Goal: Transaction & Acquisition: Purchase product/service

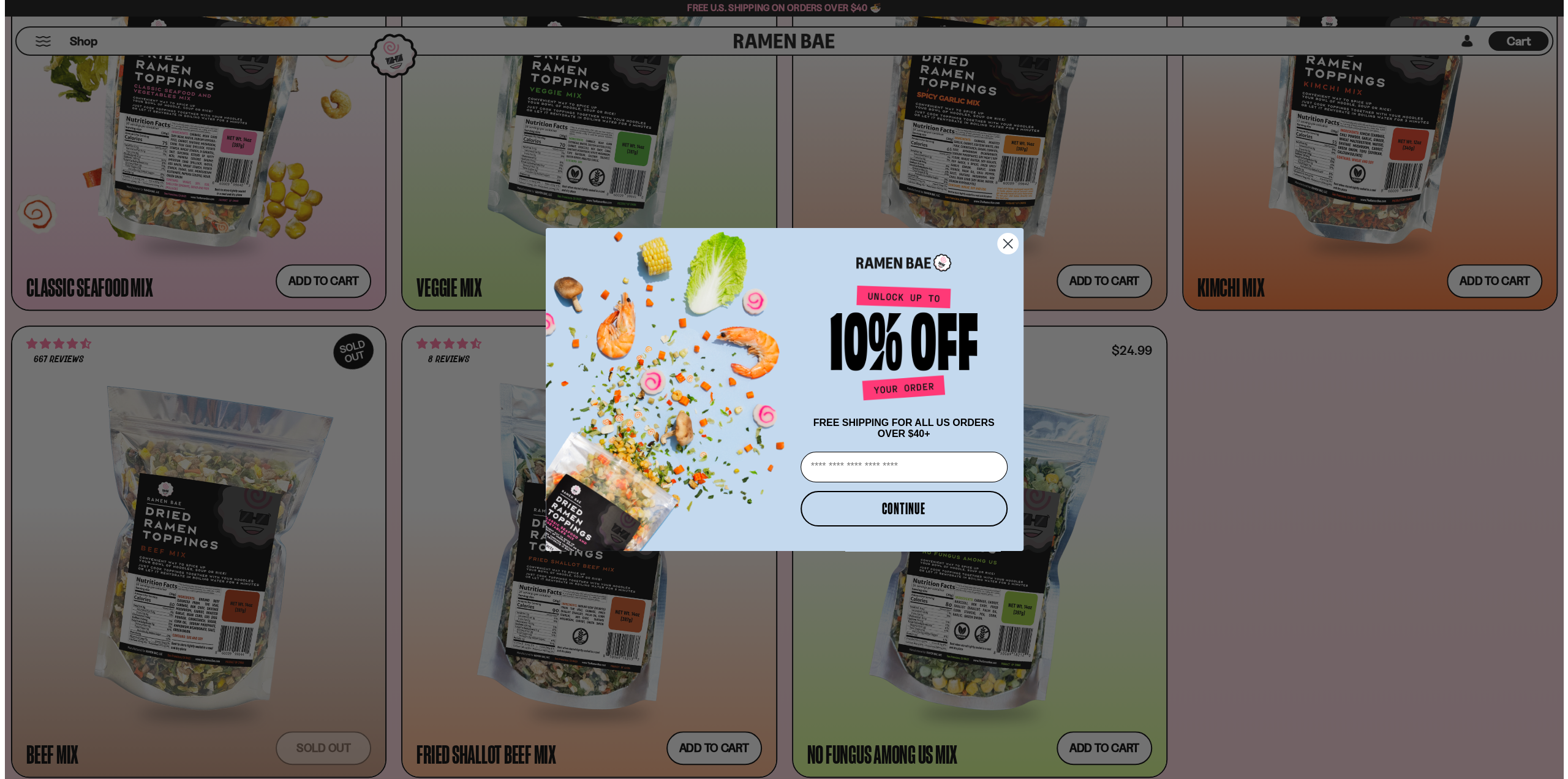
scroll to position [798, 0]
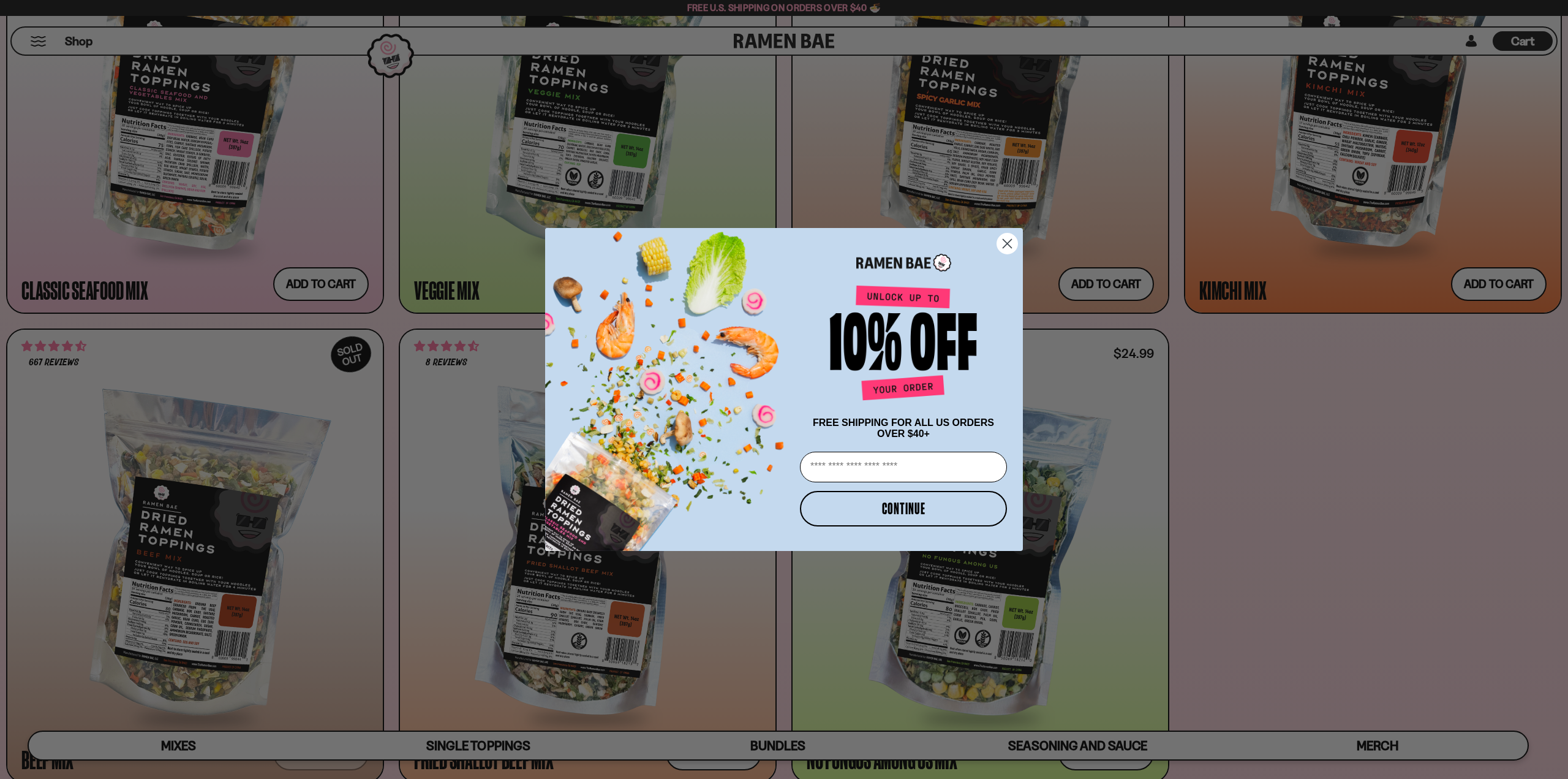
click at [1011, 238] on circle "Close dialog" at bounding box center [1007, 243] width 20 height 20
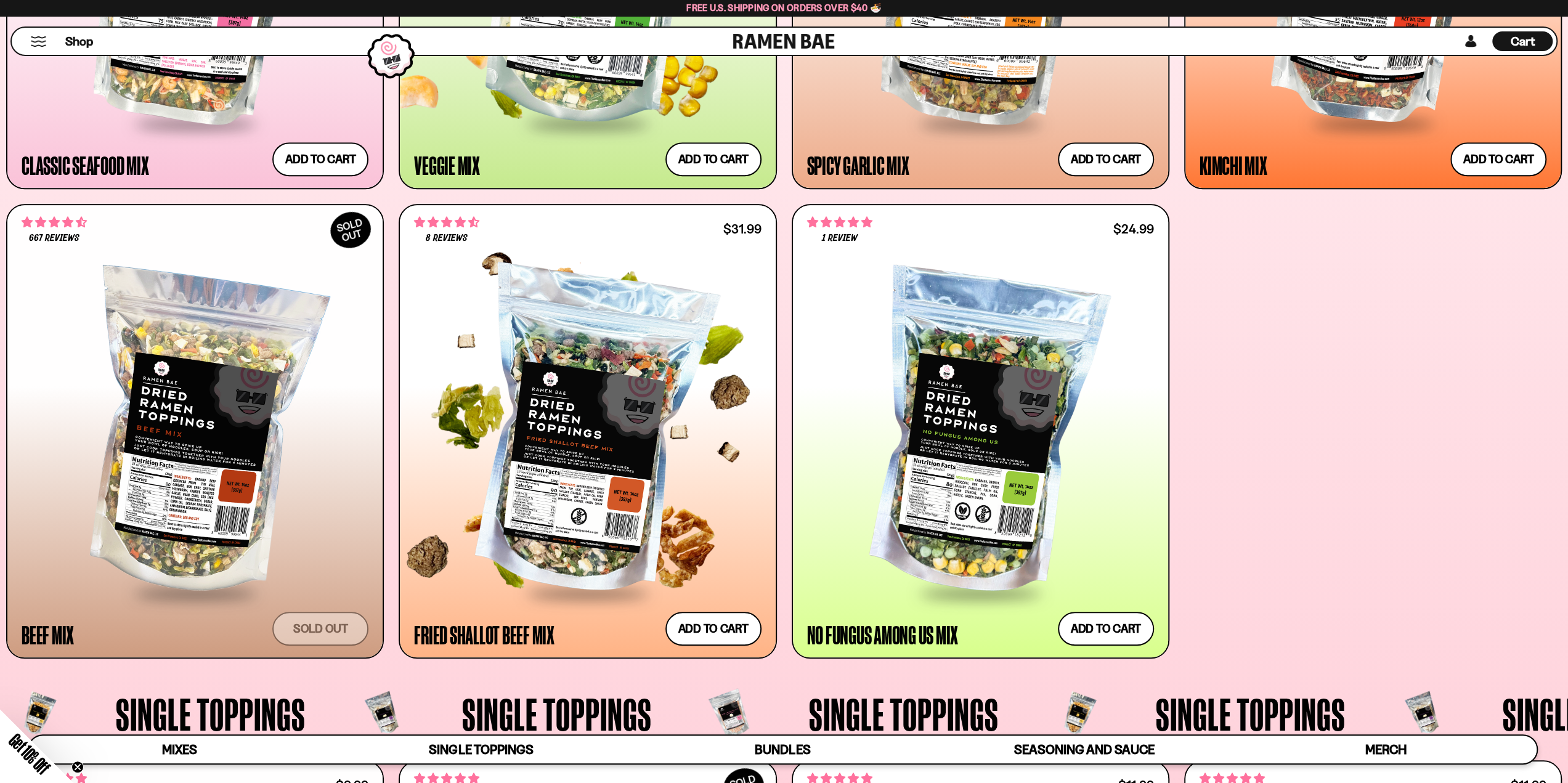
scroll to position [678, 0]
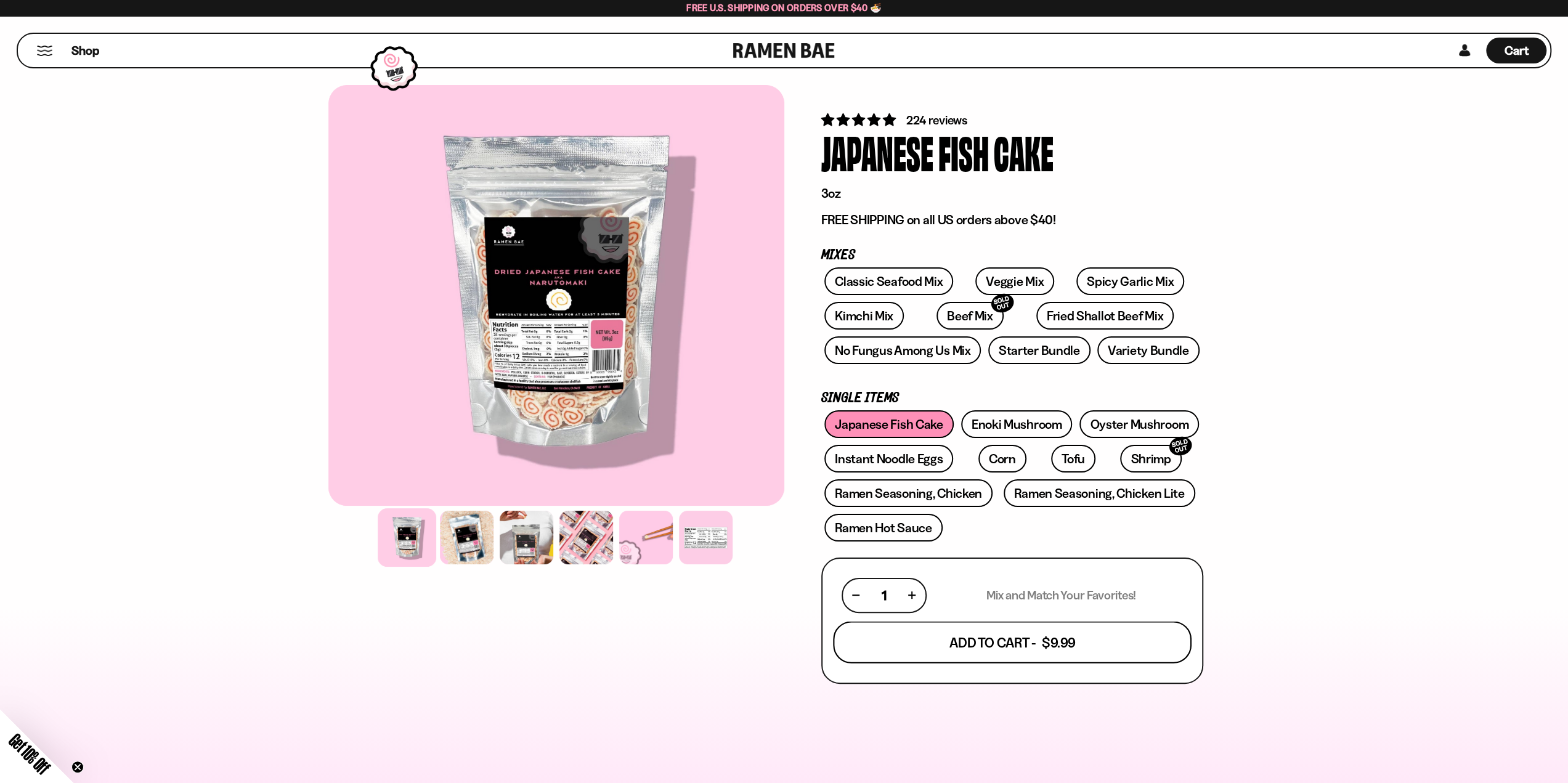
click at [998, 647] on button "Add To Cart - $9.99" at bounding box center [1012, 642] width 359 height 42
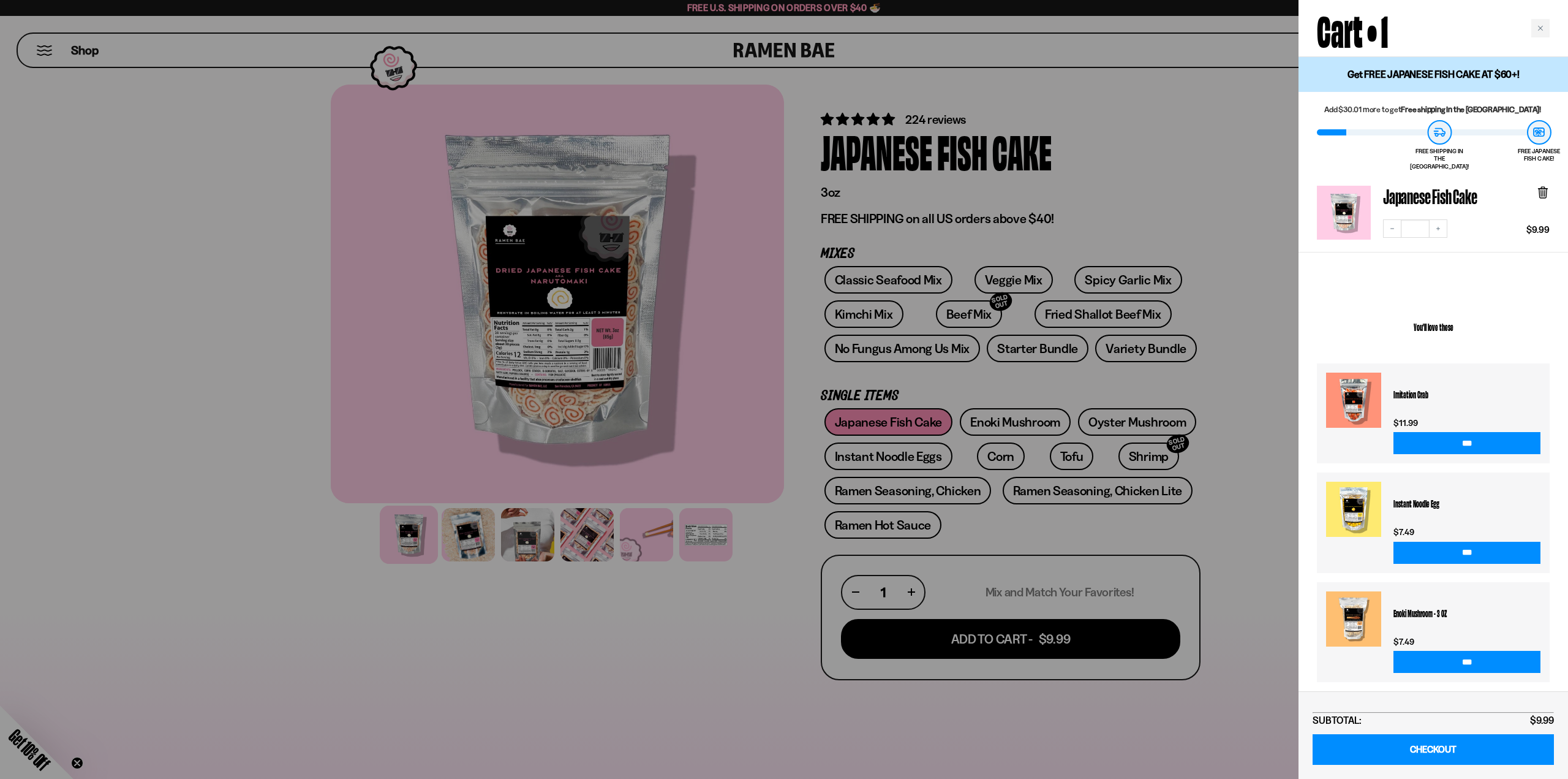
click at [1214, 211] on div at bounding box center [784, 390] width 1568 height 779
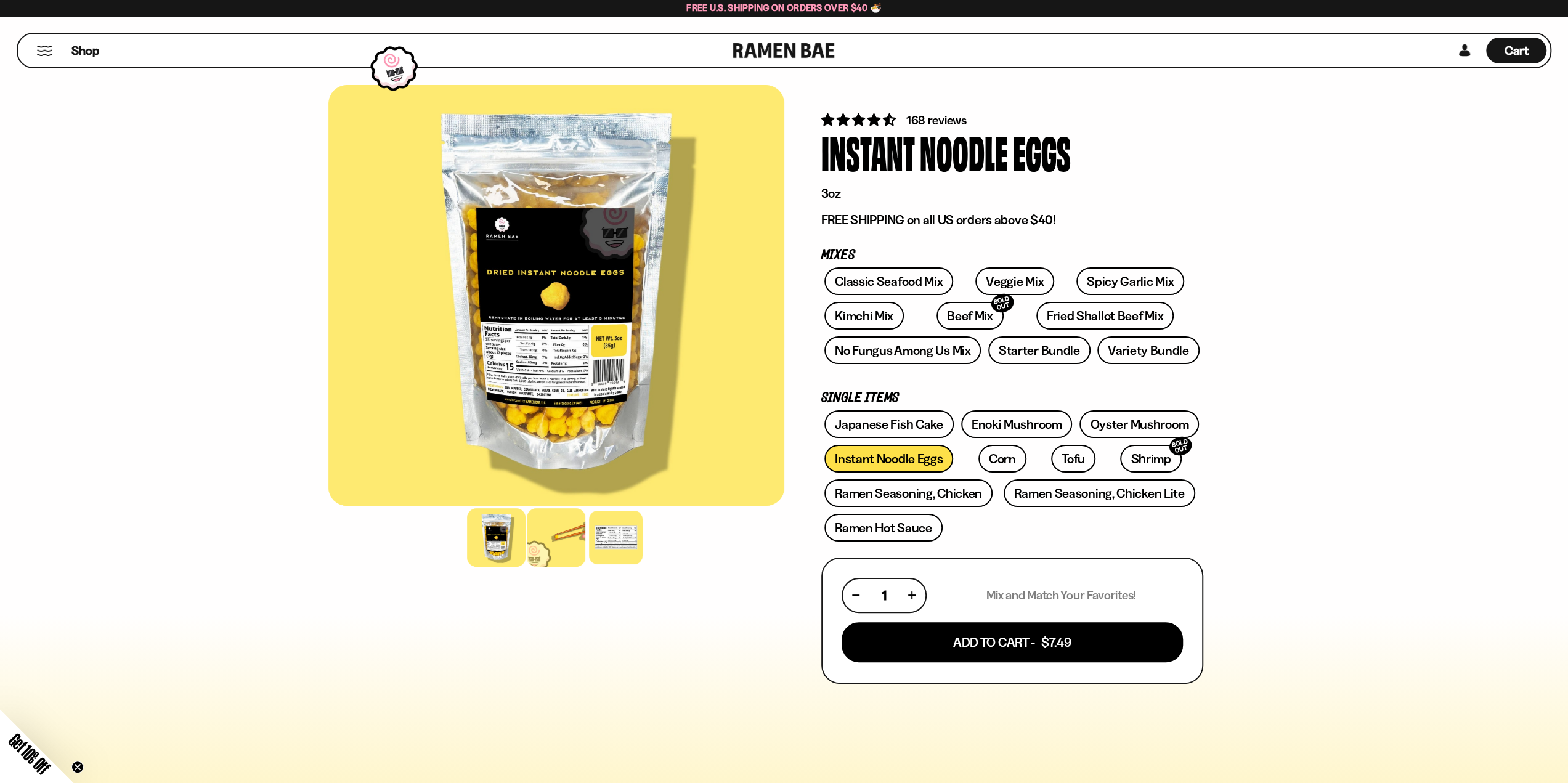
click at [547, 531] on div at bounding box center [556, 538] width 59 height 59
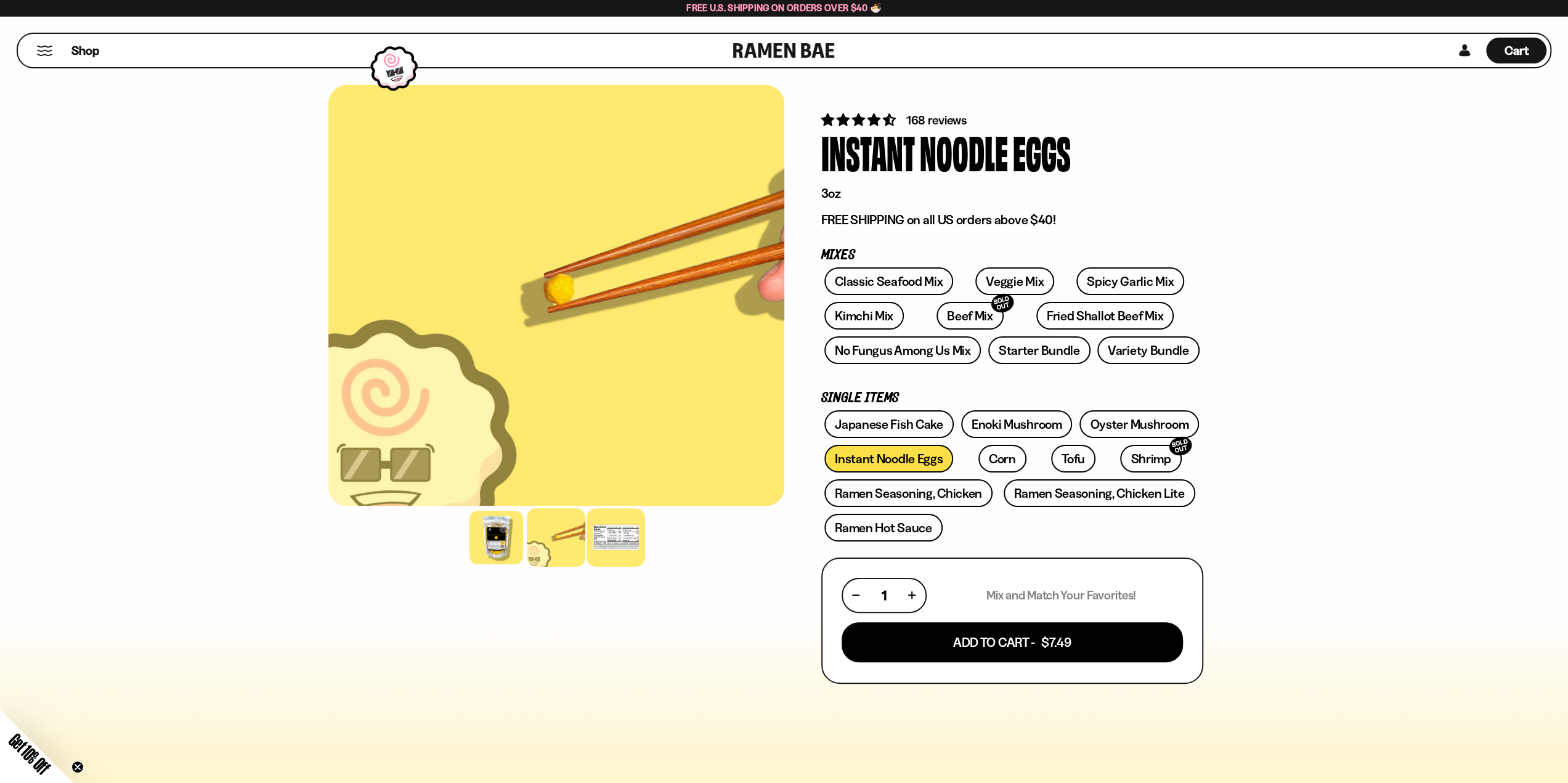
click at [618, 549] on div at bounding box center [616, 538] width 59 height 59
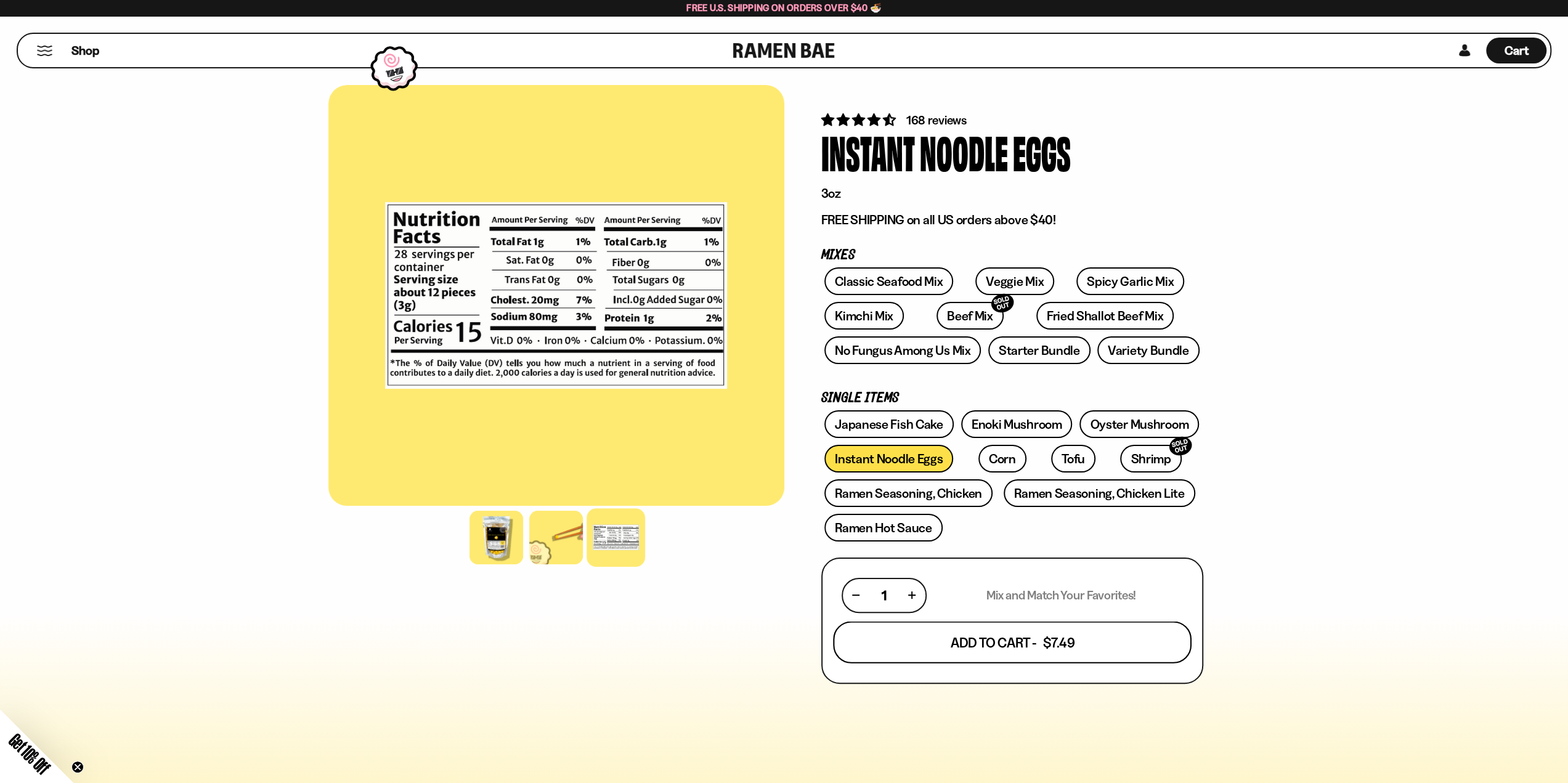
click at [1001, 651] on button "Add To Cart - $7.49" at bounding box center [1012, 642] width 359 height 42
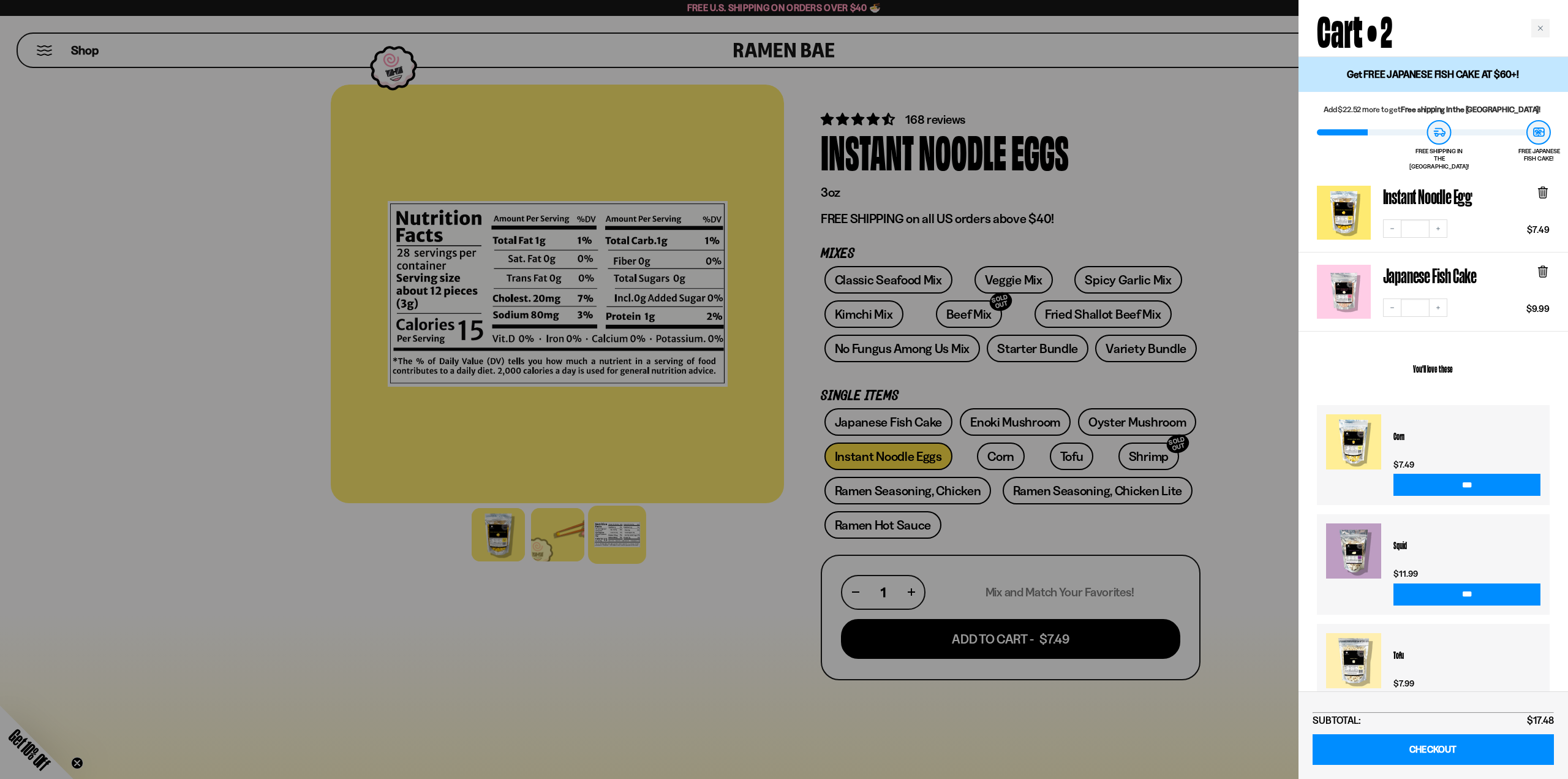
click at [747, 641] on div at bounding box center [784, 390] width 1568 height 779
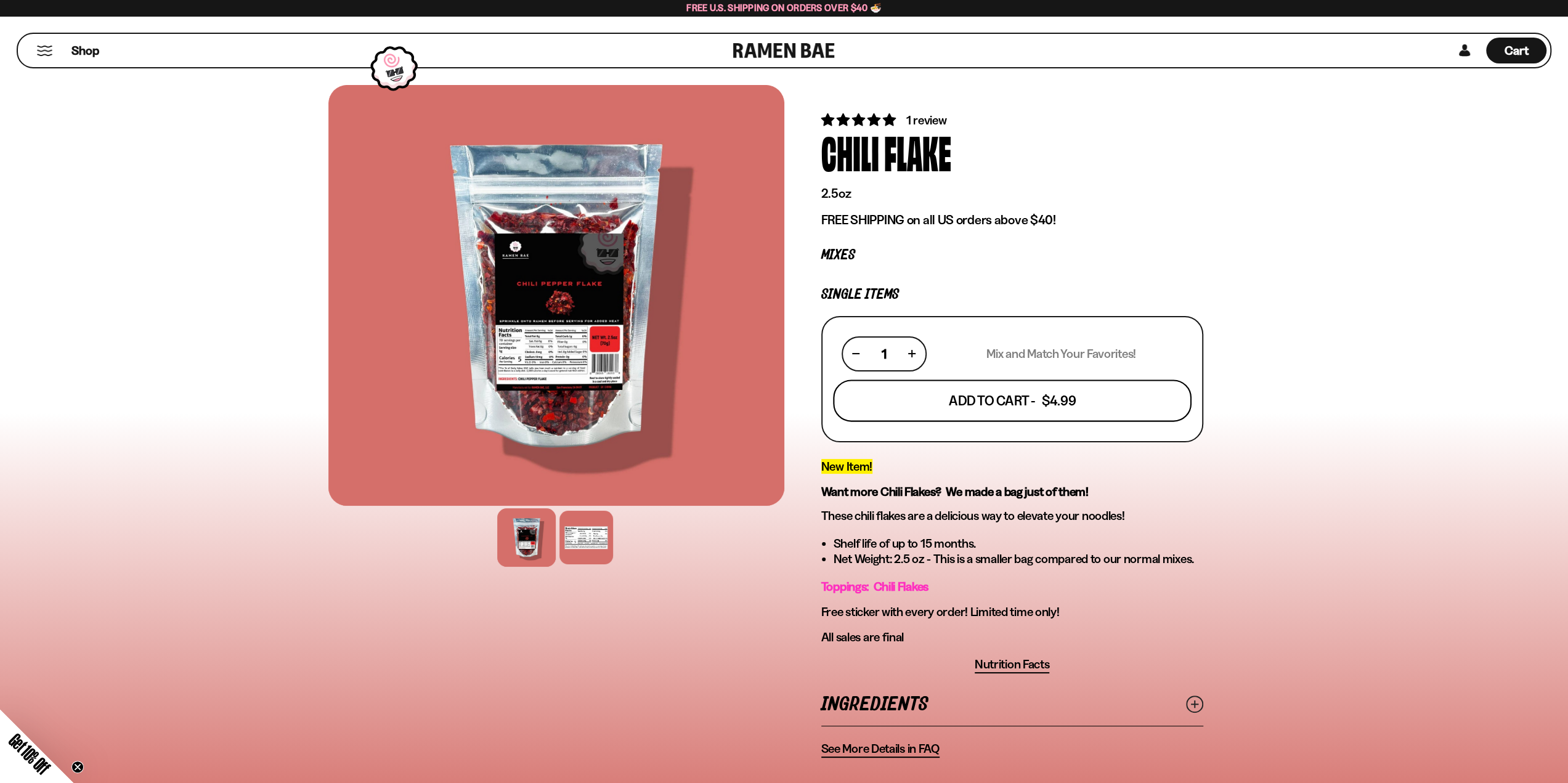
click at [989, 413] on button "Add To Cart - $4.99" at bounding box center [1012, 400] width 359 height 42
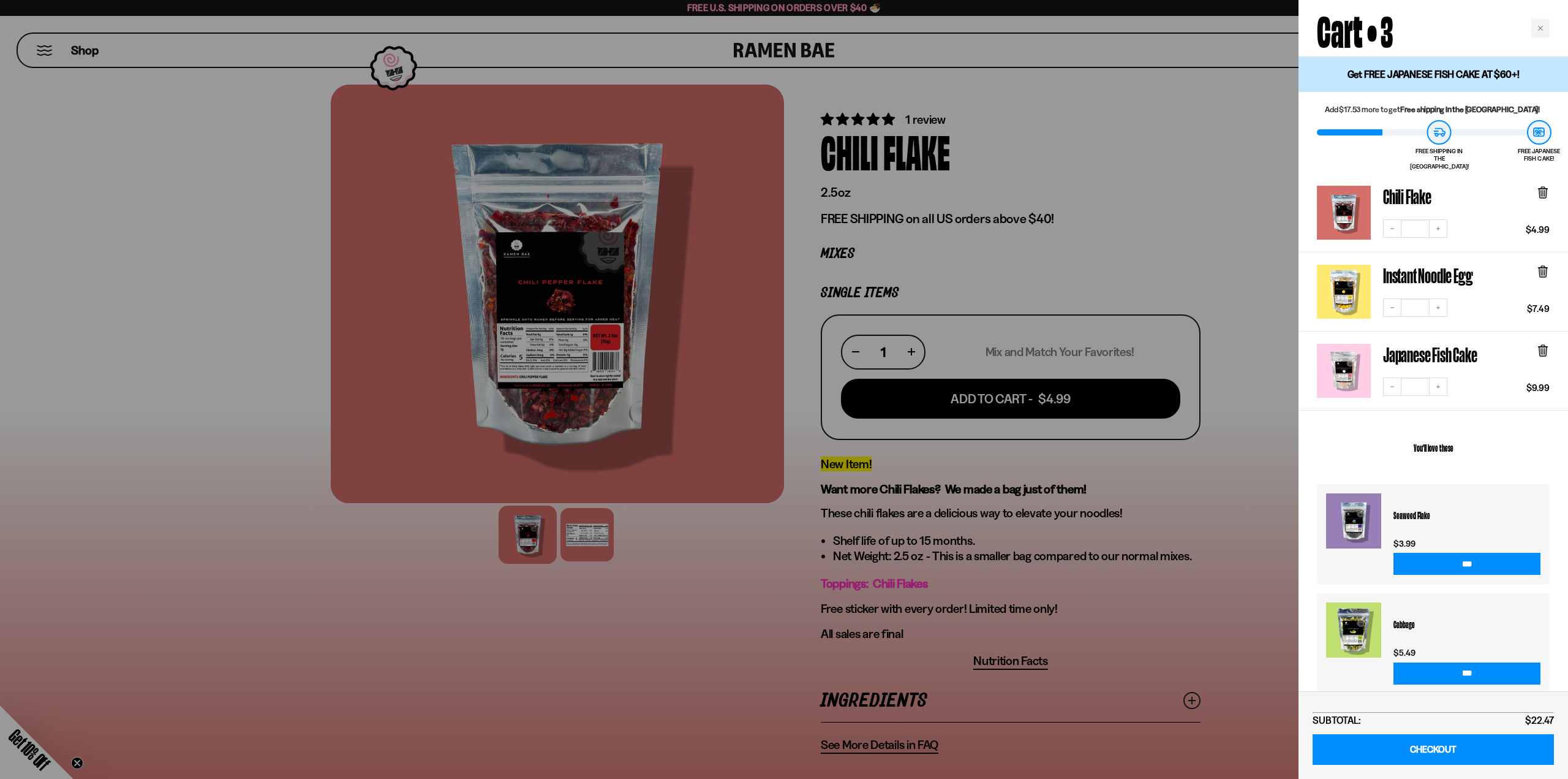
click at [1171, 171] on div at bounding box center [784, 390] width 1568 height 779
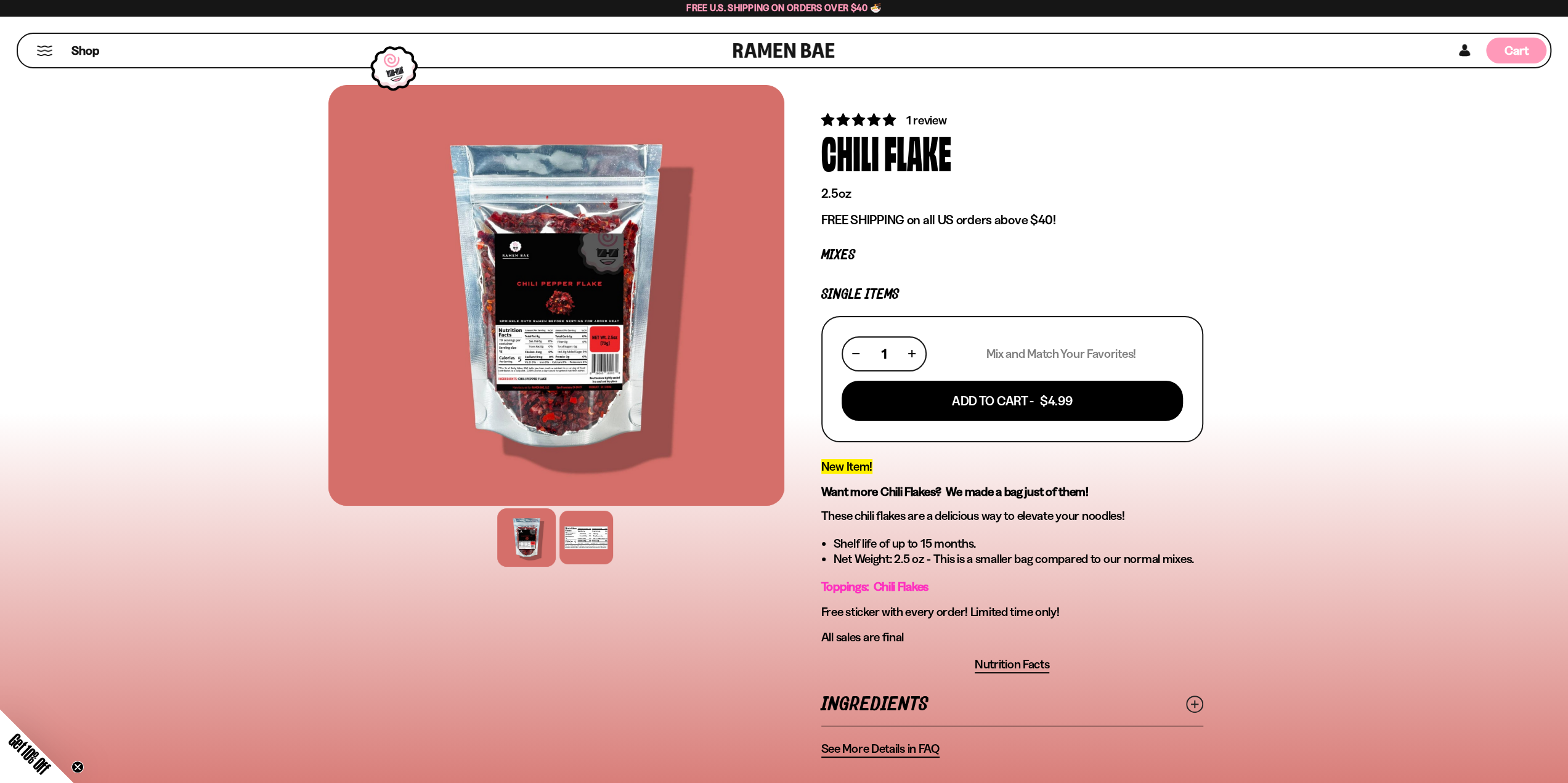
click at [1512, 50] on span "Cart" at bounding box center [1517, 50] width 24 height 15
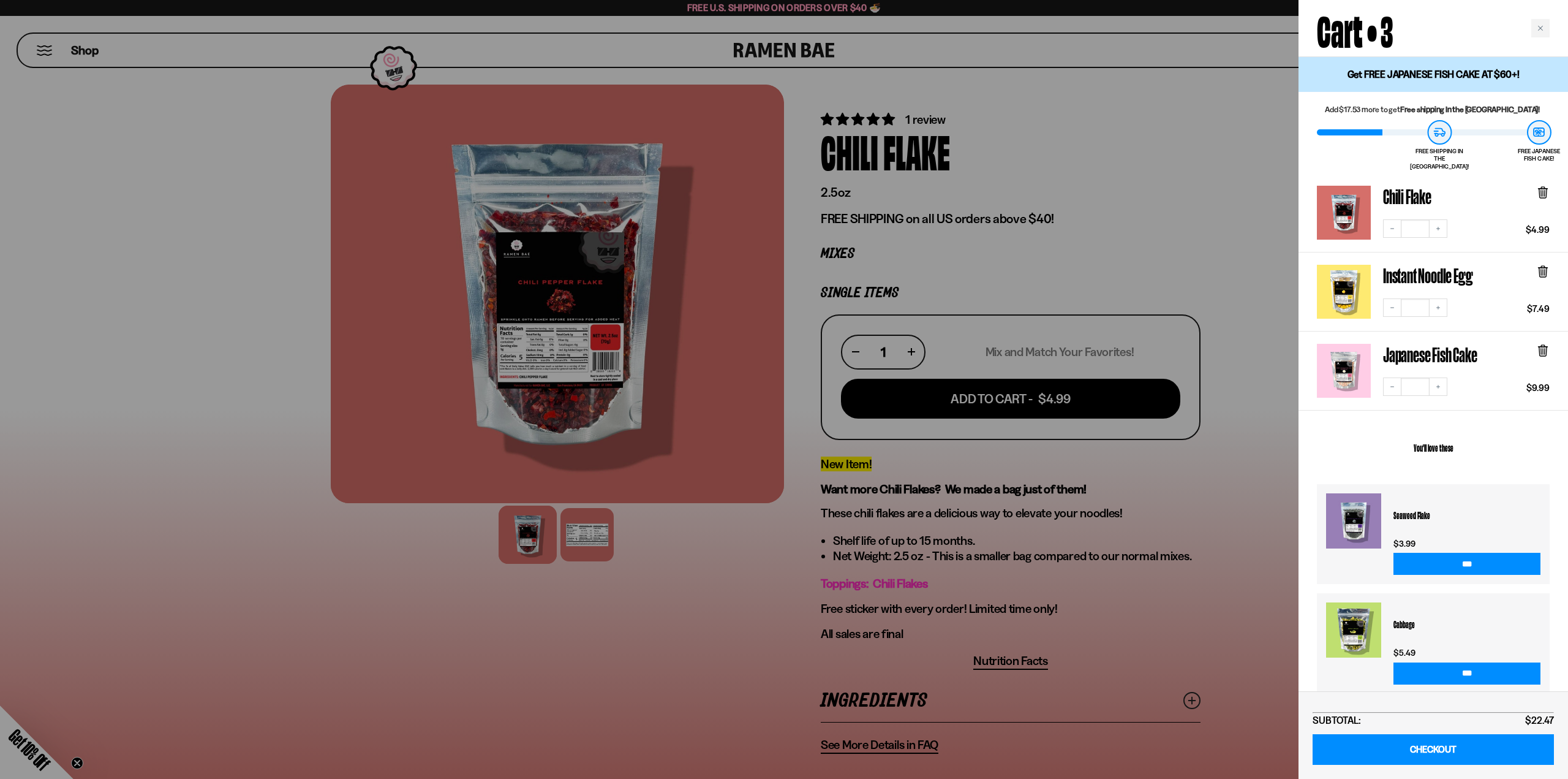
click at [1116, 187] on div at bounding box center [784, 390] width 1568 height 779
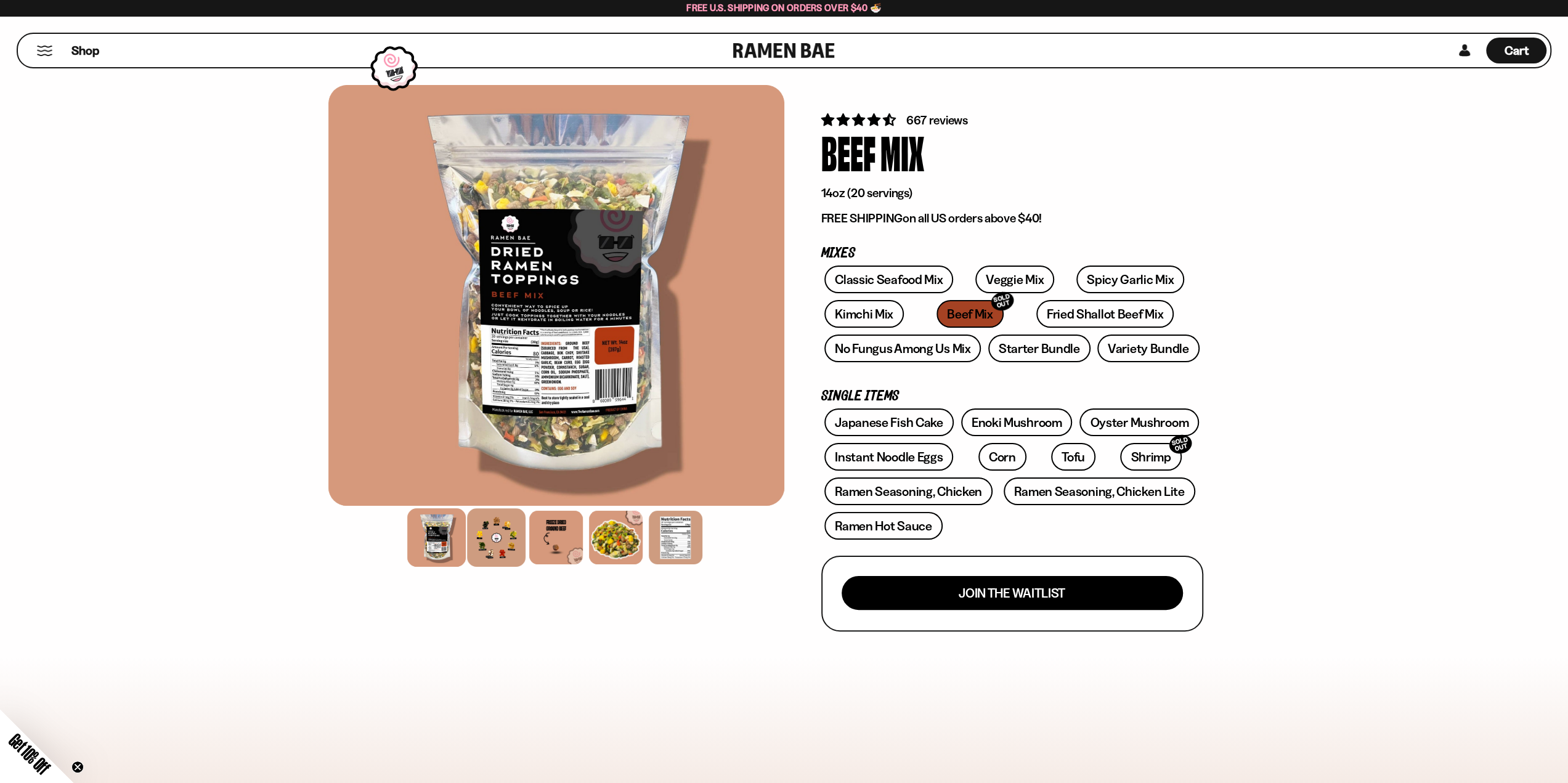
click at [496, 548] on div at bounding box center [496, 538] width 59 height 59
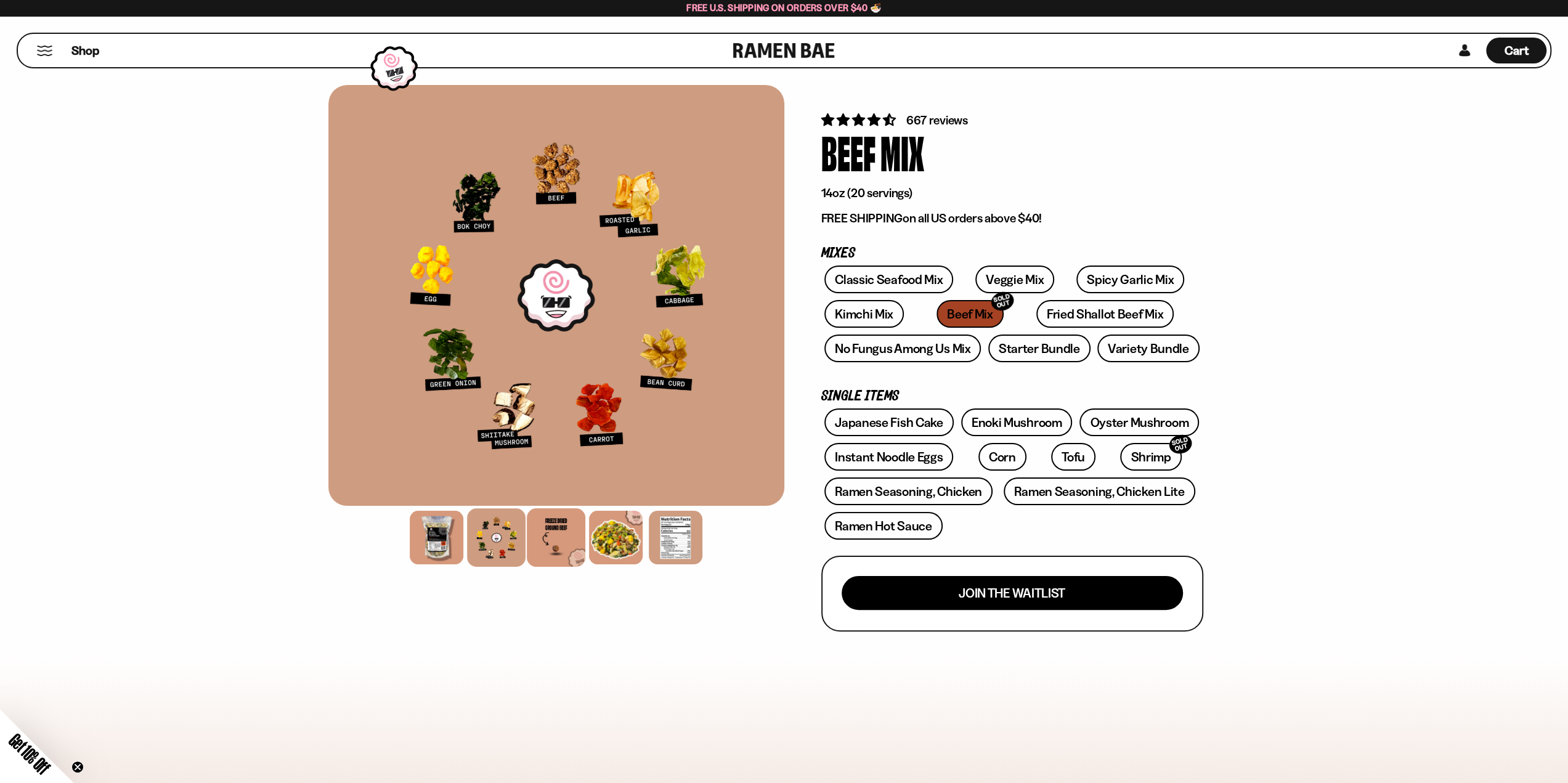
click at [561, 544] on div at bounding box center [556, 538] width 59 height 59
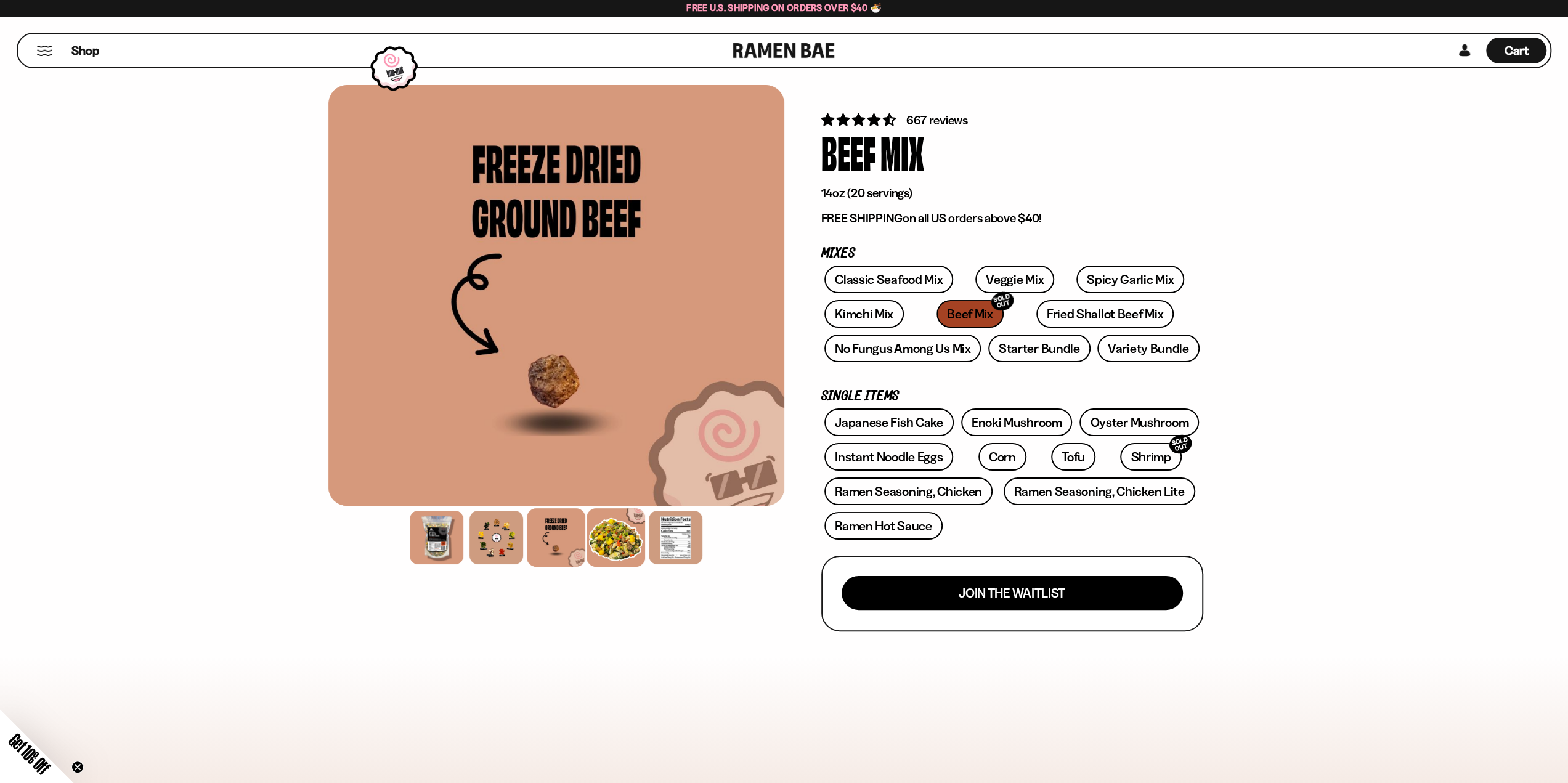
click at [623, 547] on div at bounding box center [616, 538] width 59 height 59
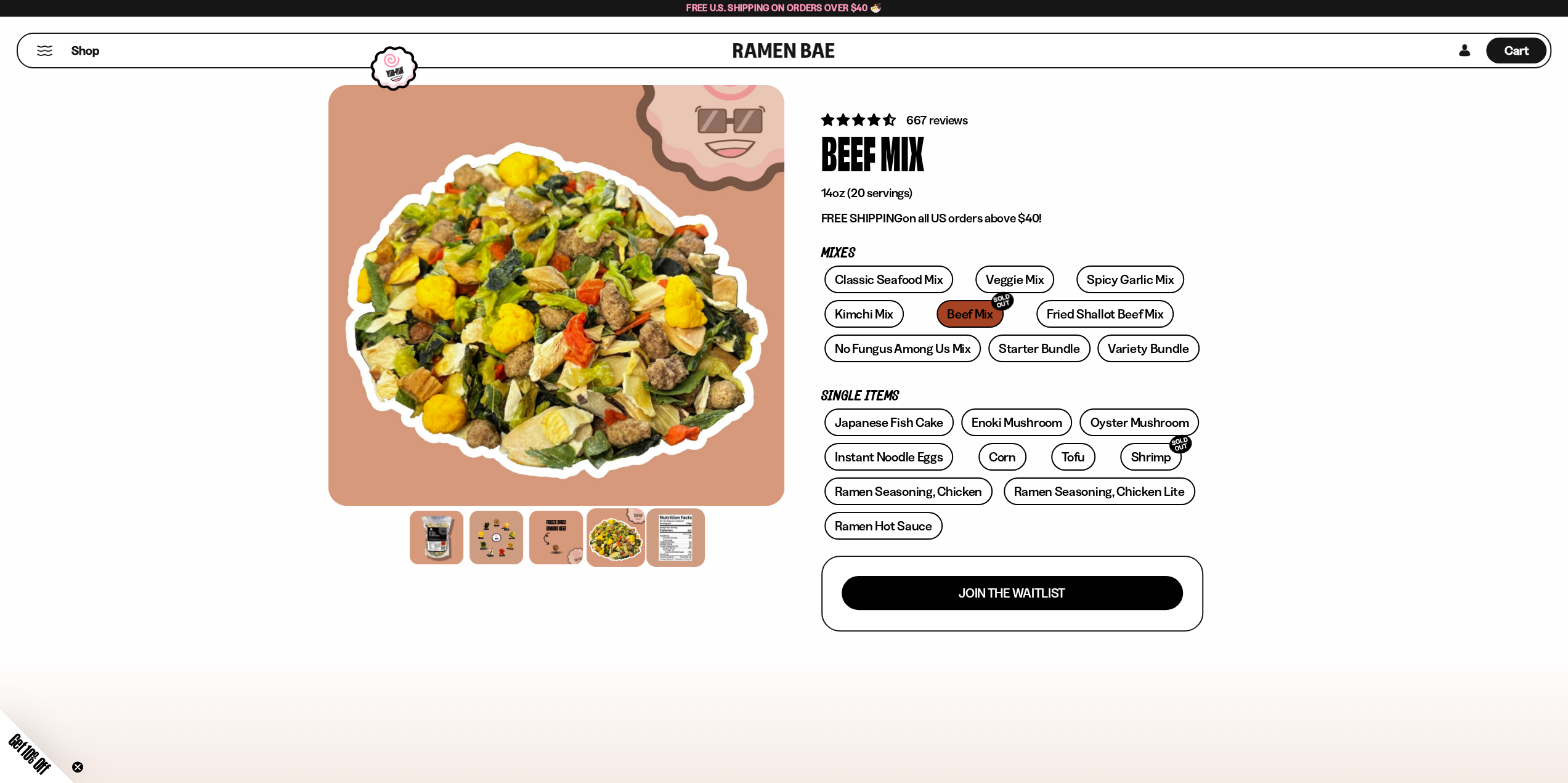
click at [697, 543] on div at bounding box center [676, 538] width 59 height 59
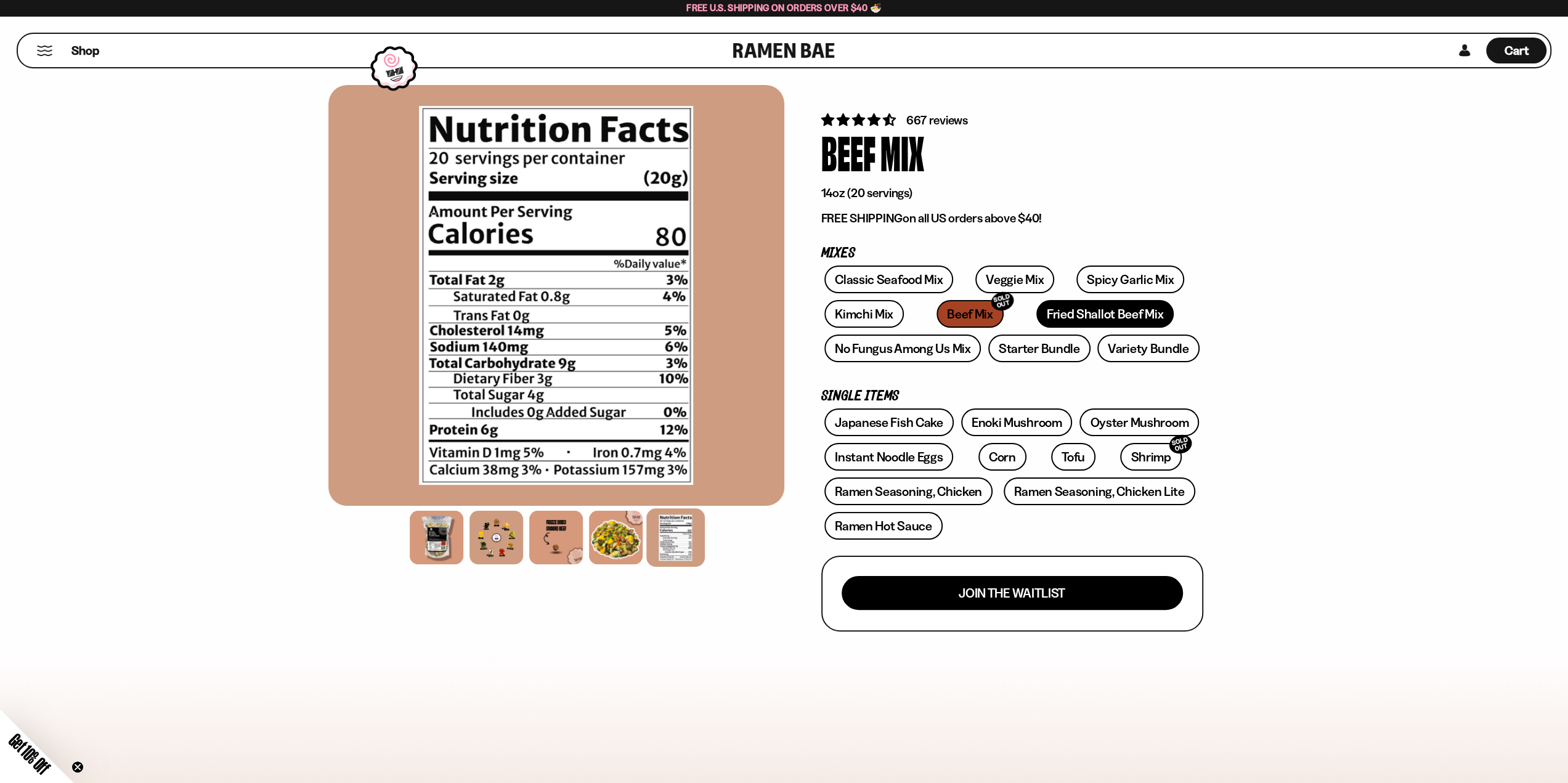
click at [1055, 318] on link "Fried Shallot Beef Mix" at bounding box center [1105, 313] width 138 height 28
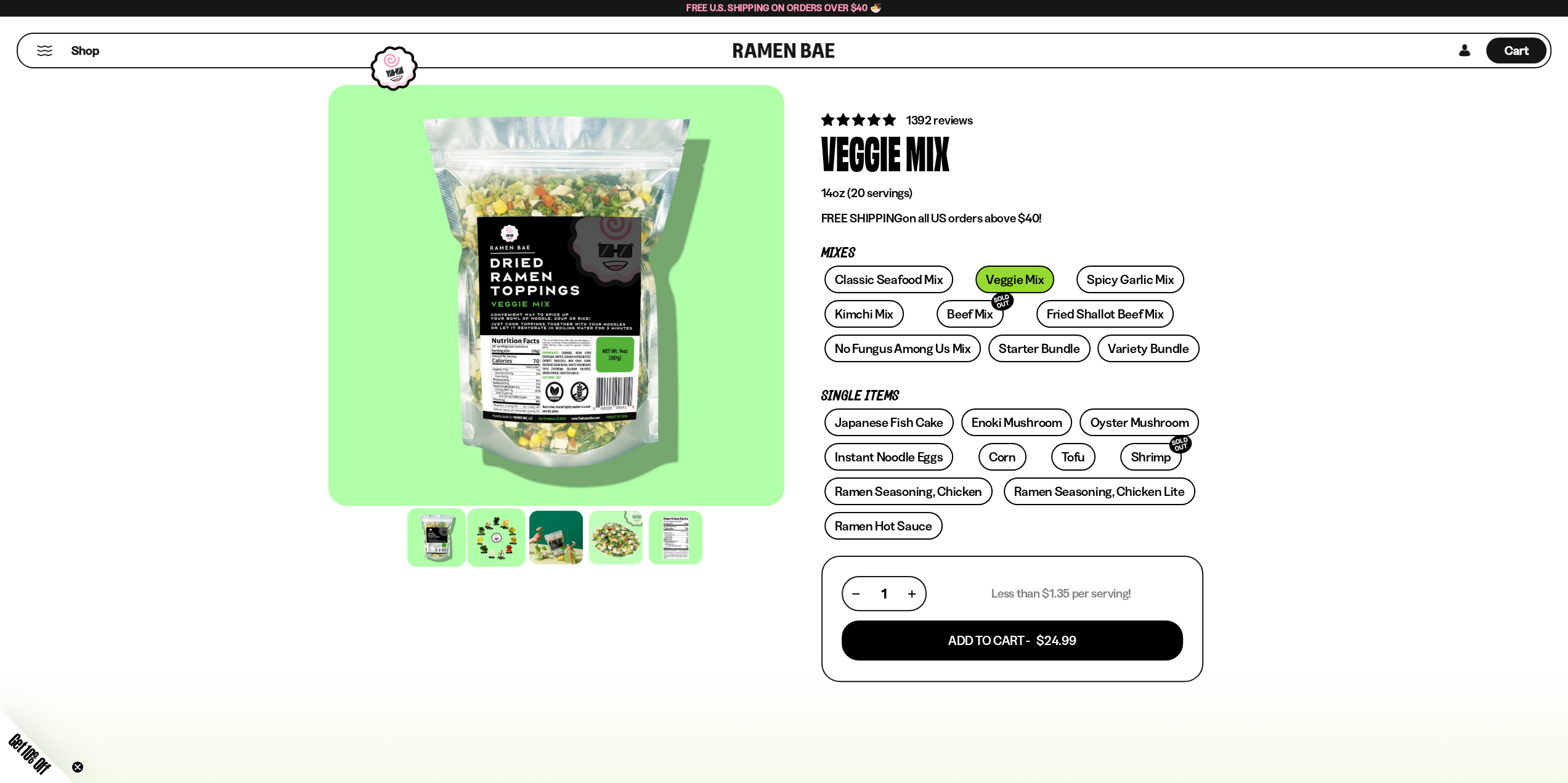
click at [493, 541] on div at bounding box center [496, 538] width 59 height 59
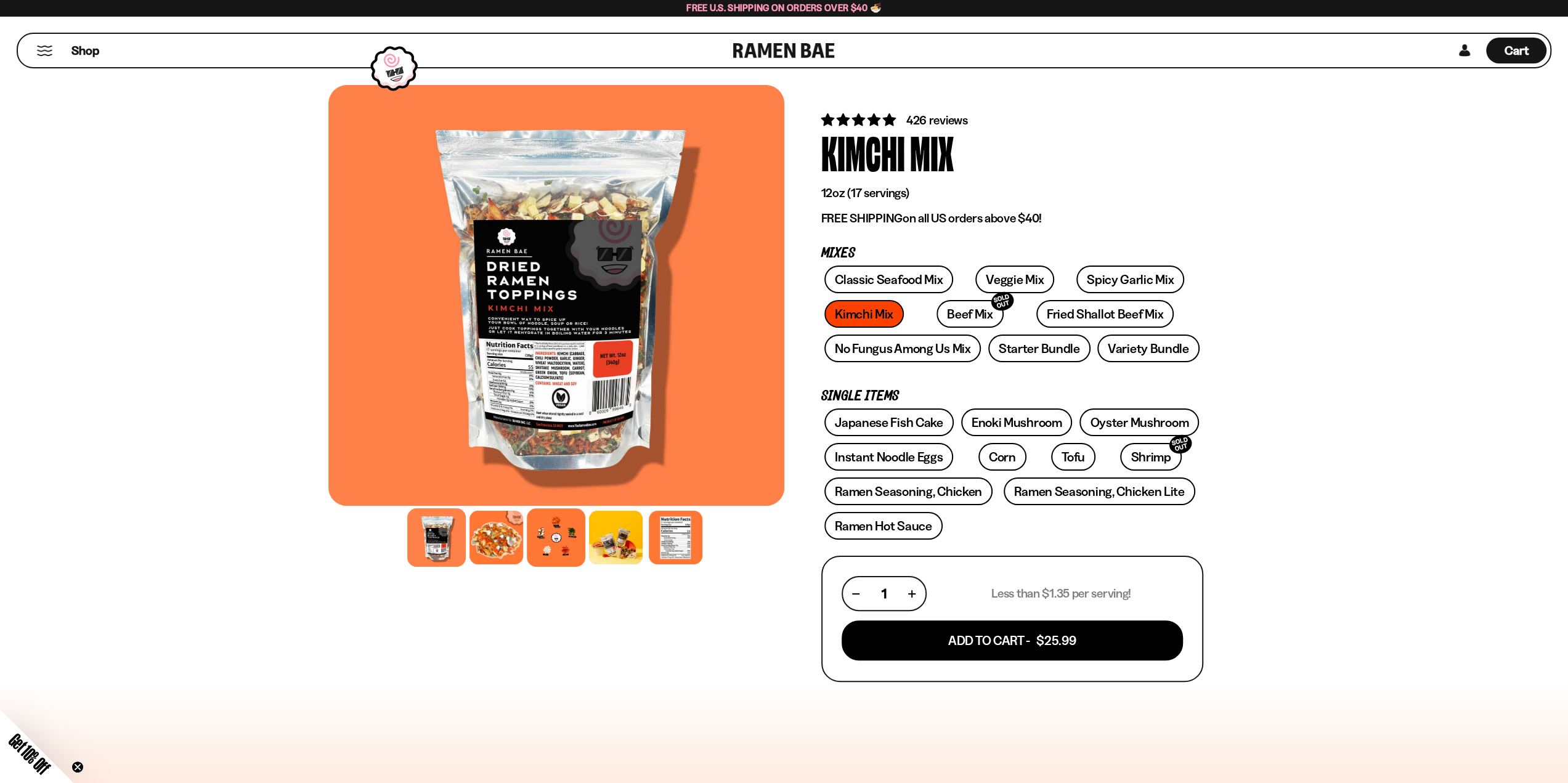
click at [572, 550] on div at bounding box center [556, 538] width 59 height 59
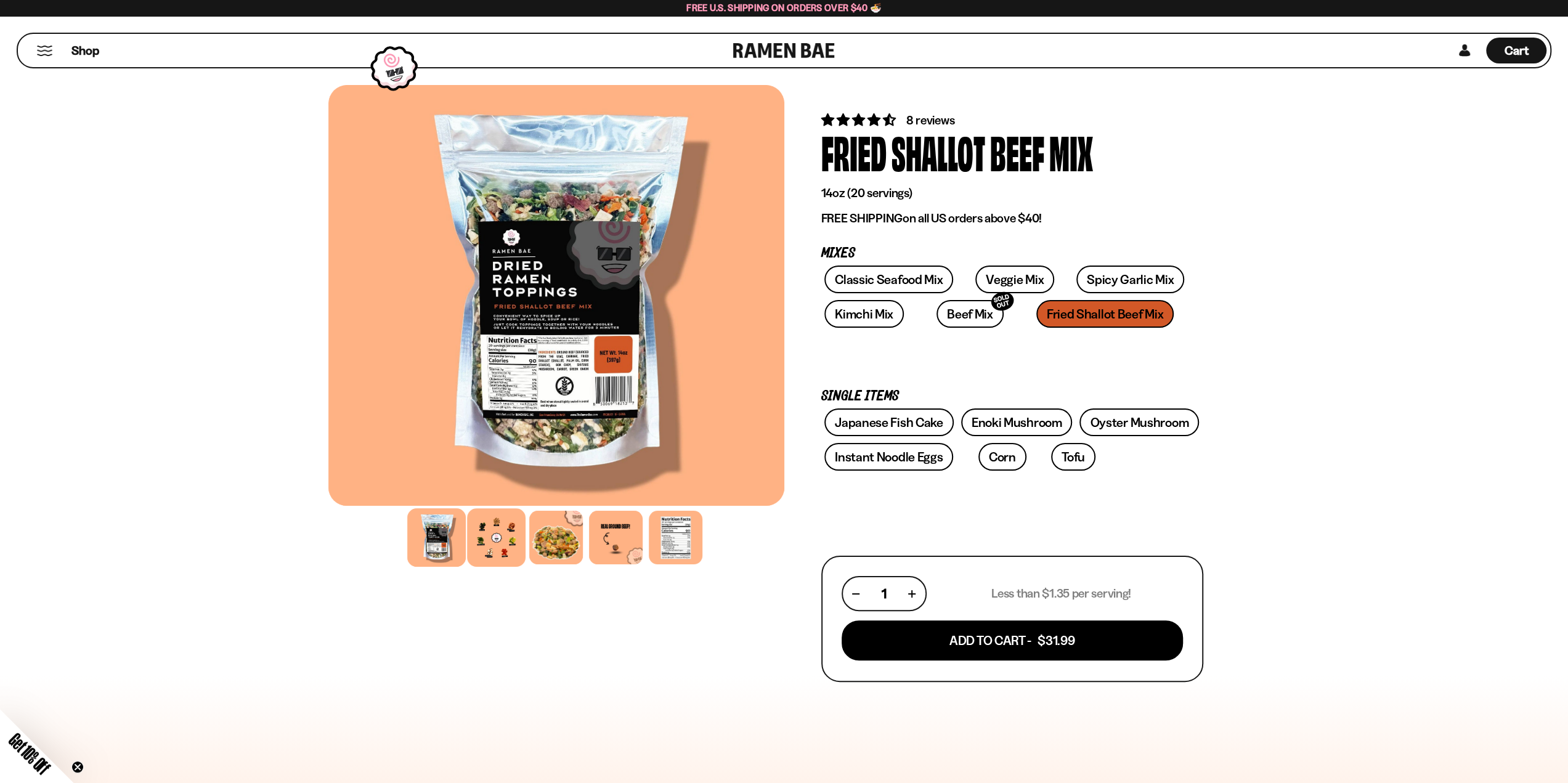
click at [477, 546] on div at bounding box center [496, 538] width 59 height 59
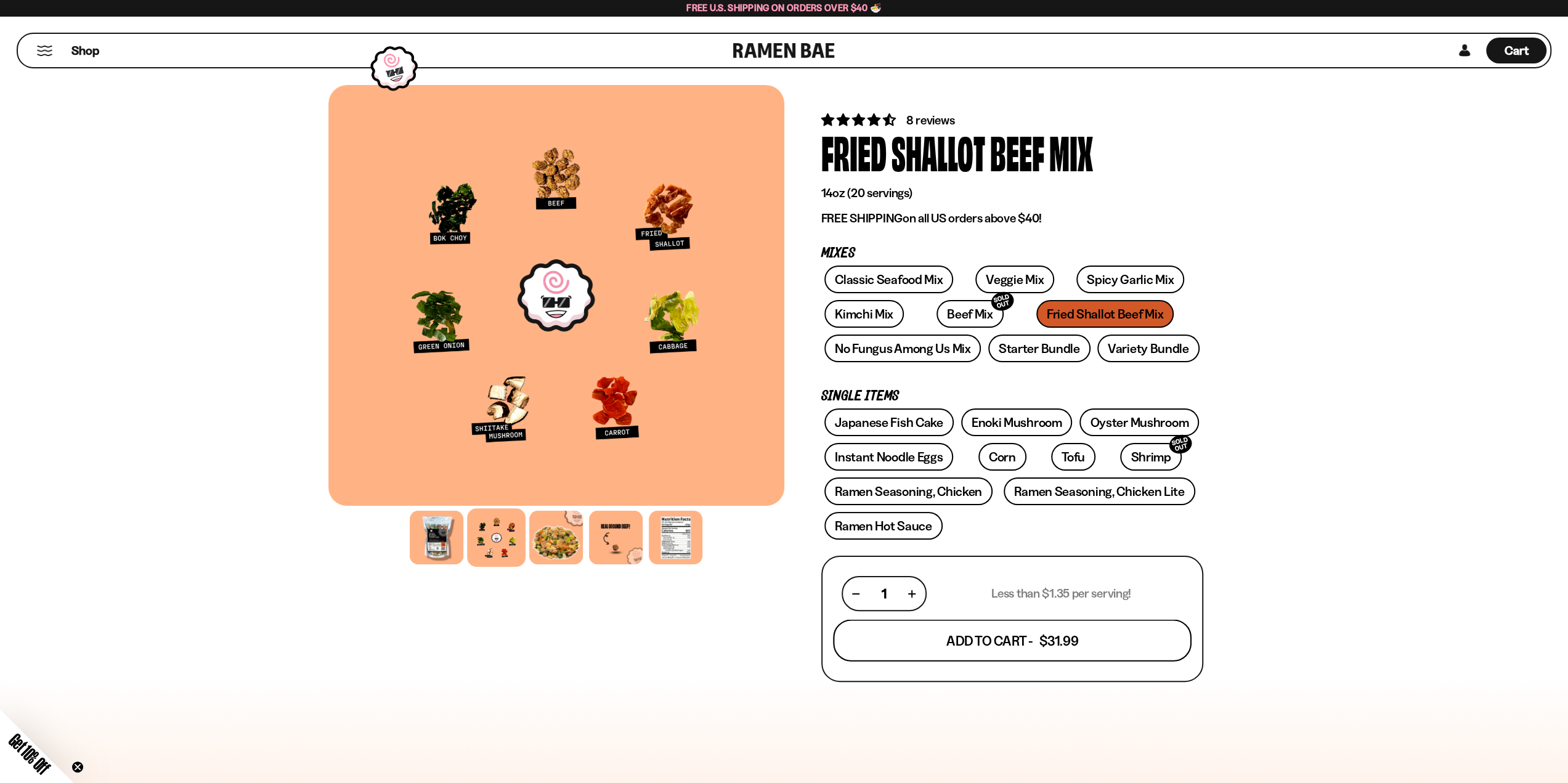
click at [997, 652] on button "Add To Cart - $31.99" at bounding box center [1012, 640] width 359 height 42
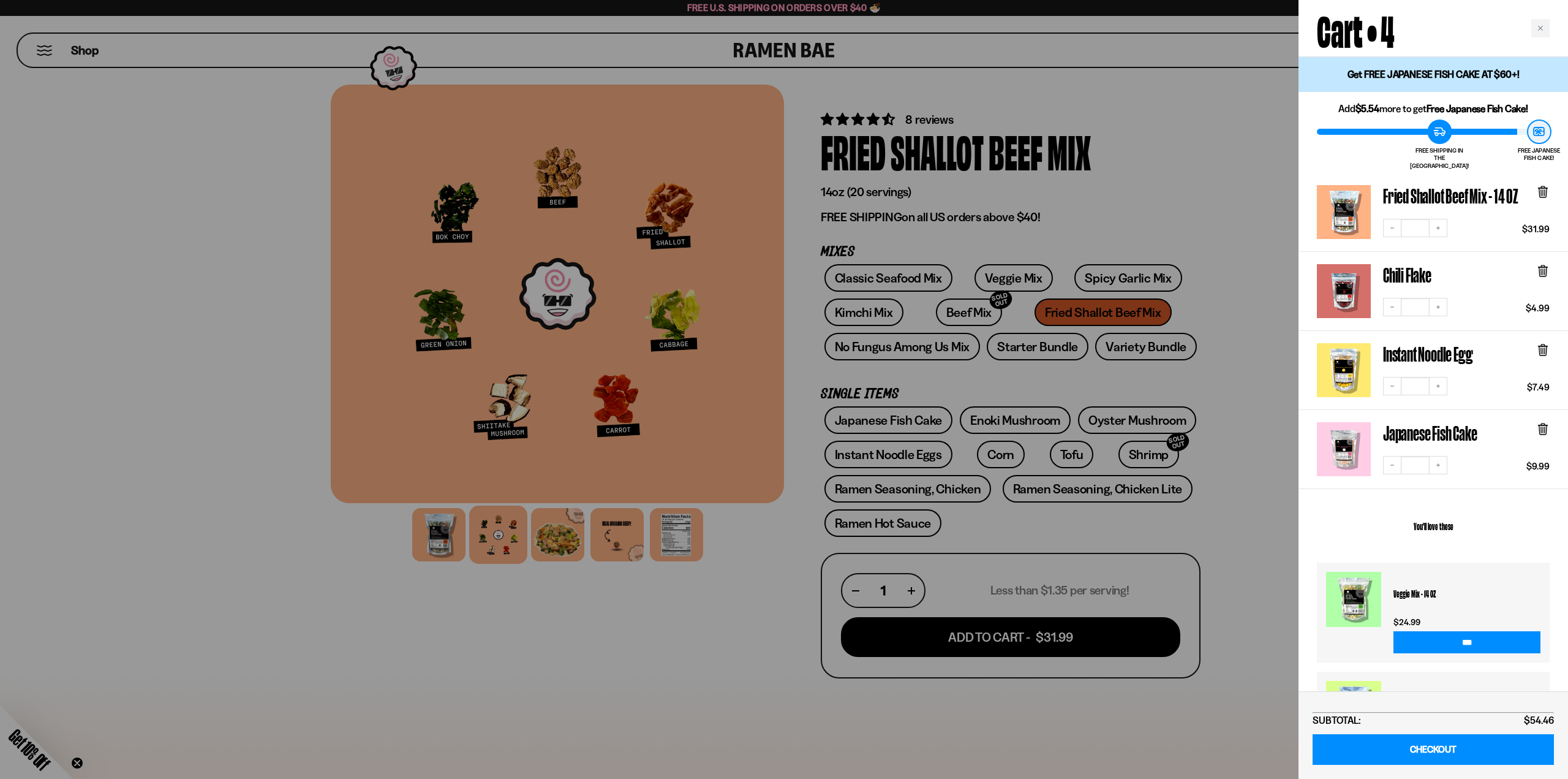
click at [681, 671] on div at bounding box center [784, 390] width 1568 height 779
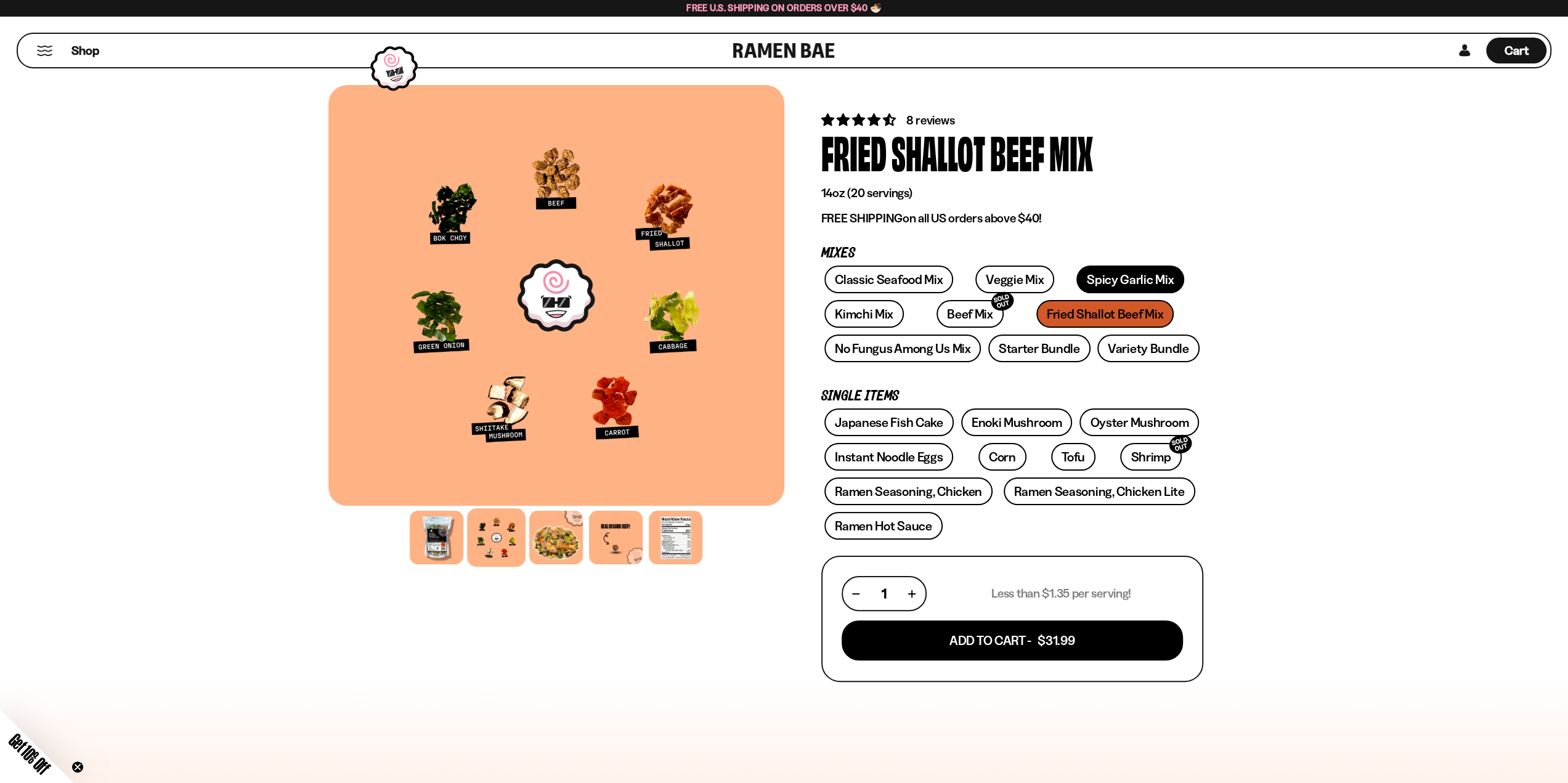
click at [1082, 274] on link "Spicy Garlic Mix" at bounding box center [1130, 279] width 108 height 28
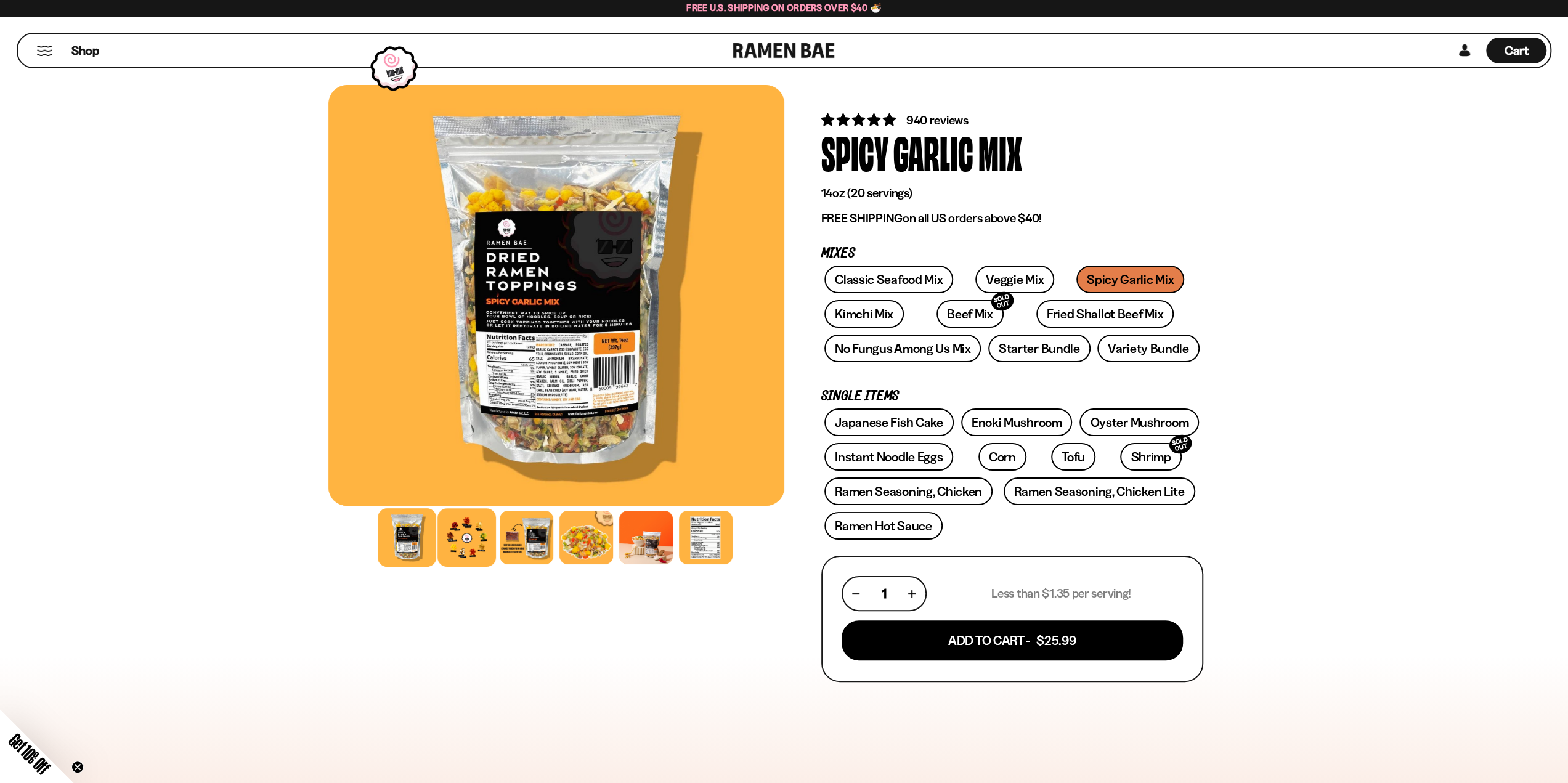
click at [460, 533] on div at bounding box center [467, 538] width 59 height 59
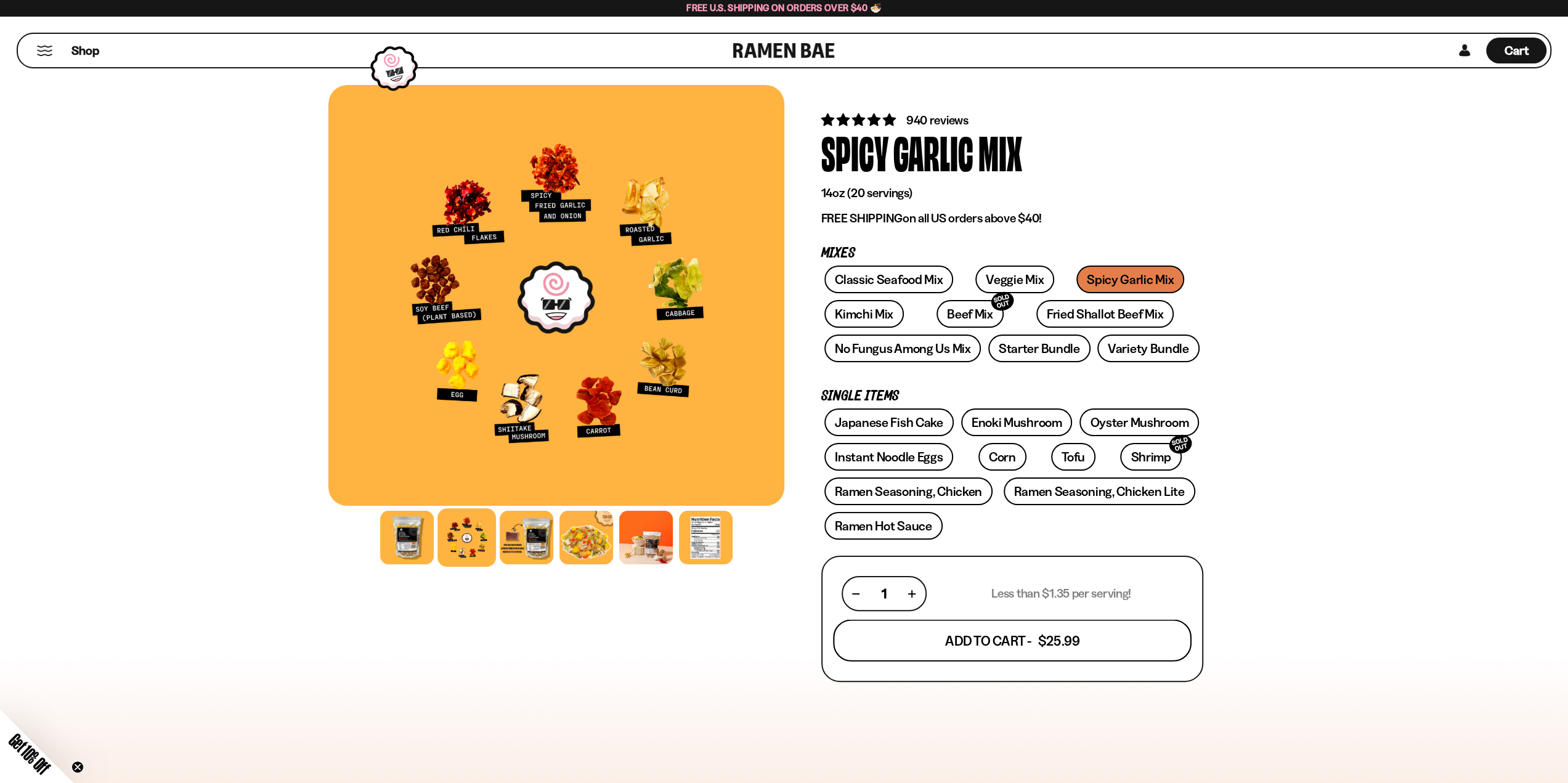
click at [998, 651] on button "Add To Cart - $25.99" at bounding box center [1012, 640] width 359 height 42
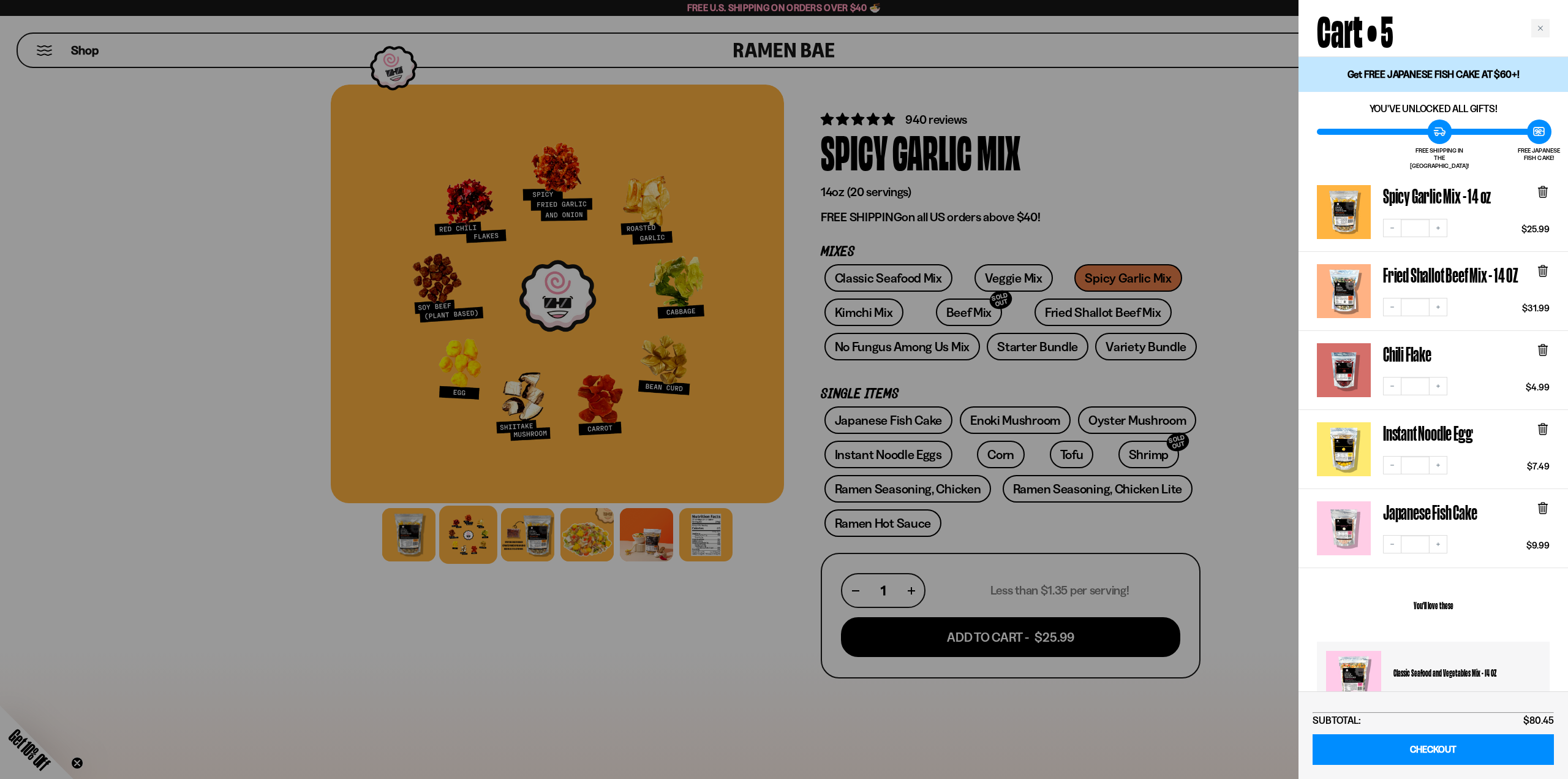
click at [1230, 536] on div at bounding box center [784, 390] width 1568 height 779
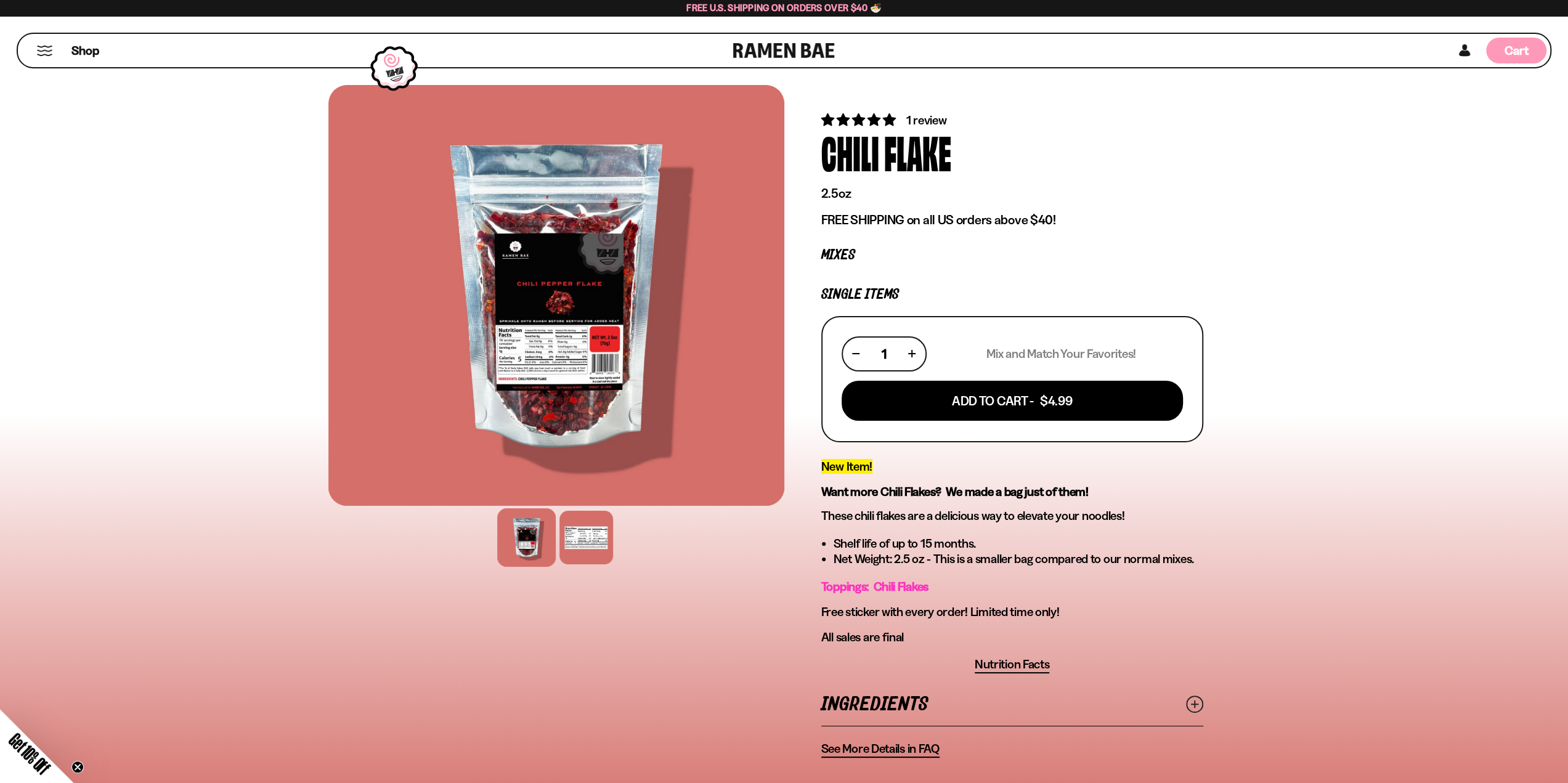
click at [1510, 59] on div "Cart D0381C2F-513E-4F90-8A41-6F0A75DCBAAA" at bounding box center [1517, 50] width 24 height 16
